Goal: Obtain resource: Obtain resource

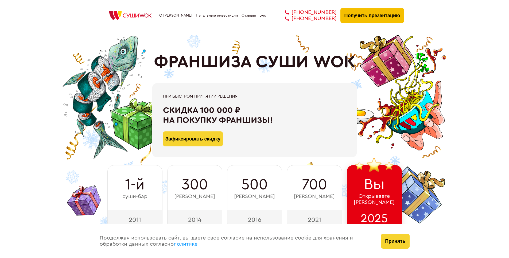
click at [372, 16] on button "Получить презентацию" at bounding box center [373, 15] width 64 height 15
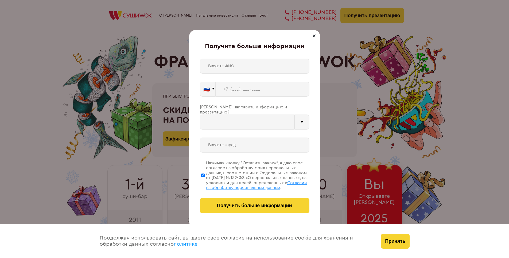
click at [220, 67] on input "text" at bounding box center [255, 66] width 110 height 15
type input "[PERSON_NAME]"
type input "[PHONE_NUMBER]"
click at [224, 115] on input "text" at bounding box center [247, 121] width 95 height 15
click at [303, 117] on div at bounding box center [302, 121] width 15 height 15
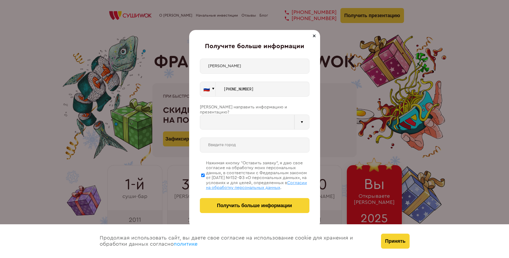
click at [302, 116] on div at bounding box center [302, 121] width 15 height 15
click at [226, 137] on input "text" at bounding box center [255, 144] width 110 height 15
type input "[GEOGRAPHIC_DATA]"
click at [227, 120] on input "text" at bounding box center [247, 121] width 95 height 15
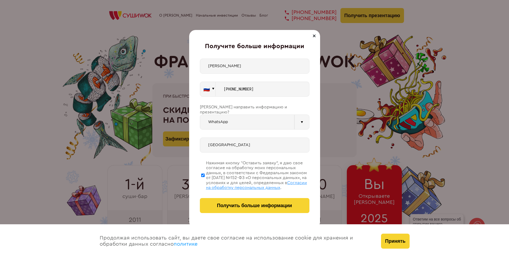
click at [303, 120] on div at bounding box center [302, 121] width 15 height 15
click at [226, 152] on div "Телефон" at bounding box center [247, 156] width 94 height 11
type input "Телефон"
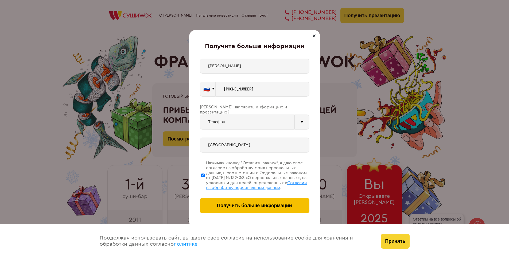
click at [225, 207] on span "Получить больше информации" at bounding box center [254, 206] width 75 height 6
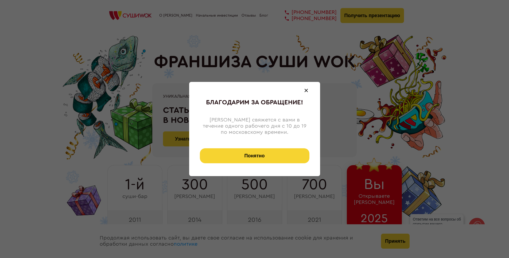
click at [242, 157] on button "Понятно" at bounding box center [255, 155] width 110 height 15
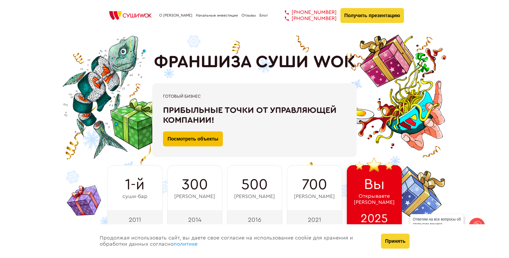
click at [210, 139] on link "Посмотреть объекты" at bounding box center [193, 138] width 60 height 15
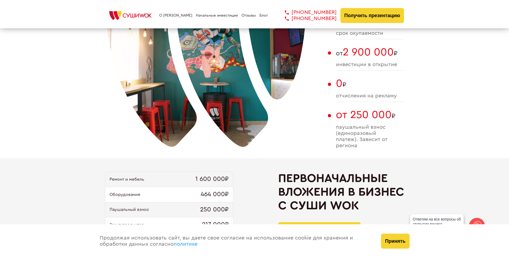
scroll to position [428, 0]
